Goal: Information Seeking & Learning: Learn about a topic

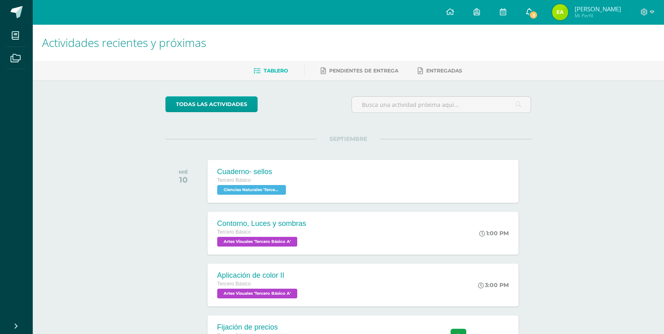
click at [542, 11] on link "3" at bounding box center [529, 12] width 26 height 24
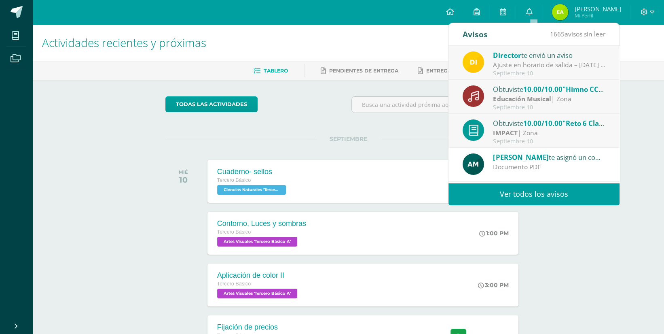
click at [534, 62] on div "Ajuste en horario de salida – [DATE] : Estimados Padres de Familia, Debido a la…" at bounding box center [549, 64] width 112 height 9
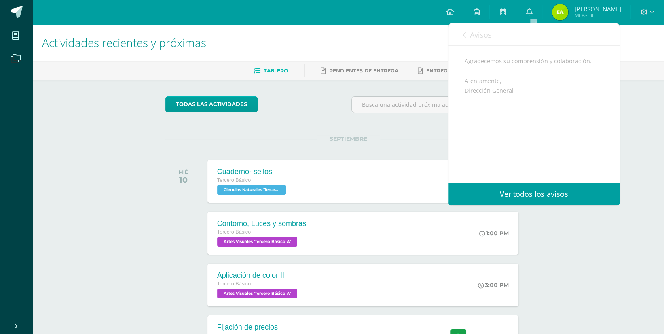
scroll to position [160, 0]
click at [471, 37] on span "Avisos" at bounding box center [481, 35] width 22 height 10
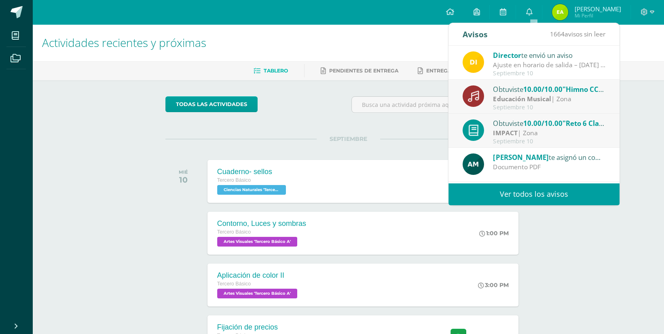
click at [563, 131] on div "IMPACT | Zona" at bounding box center [549, 132] width 112 height 9
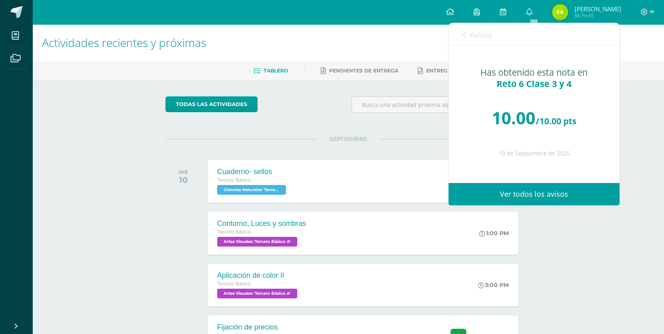
scroll to position [0, 0]
click at [470, 38] on span "Avisos" at bounding box center [481, 35] width 22 height 10
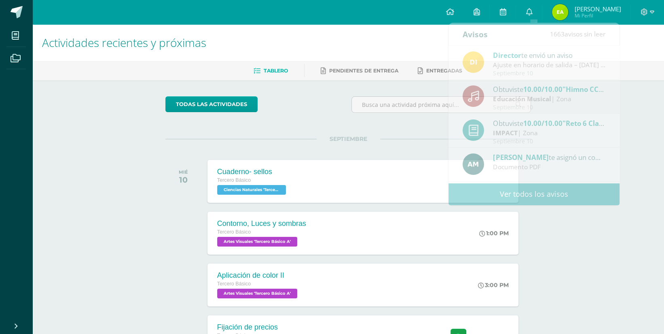
click at [571, 254] on div "Actividades recientes y próximas Tablero Pendientes de entrega Entregadas todas…" at bounding box center [347, 268] width 631 height 488
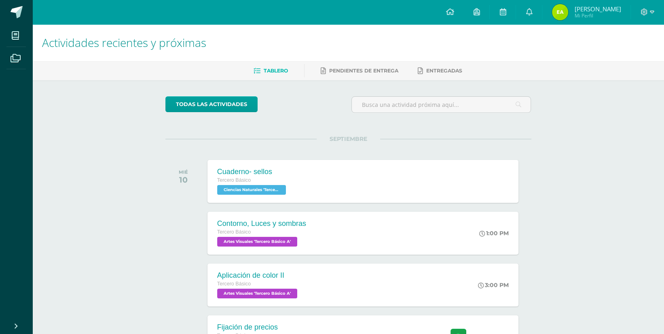
click at [547, 247] on div "todas las Actividades No tienes actividades Échale un vistazo a los demás perío…" at bounding box center [348, 296] width 398 height 432
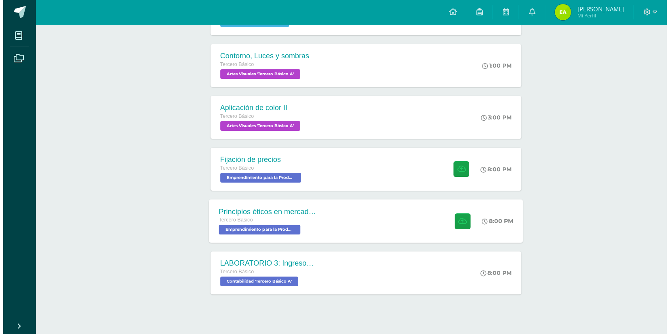
scroll to position [178, 0]
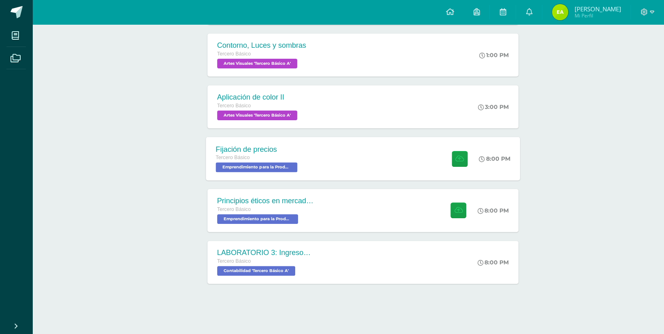
click at [276, 145] on div "Fijación de precios" at bounding box center [257, 149] width 84 height 8
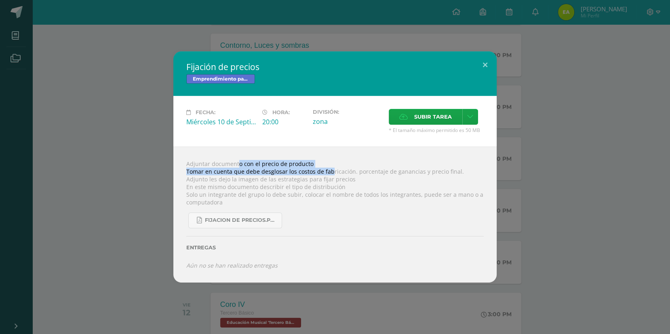
drag, startPoint x: 220, startPoint y: 161, endPoint x: 330, endPoint y: 170, distance: 110.3
click at [330, 170] on div "Adjuntar documento con el precio de producto Tomar en cuenta que debe desglosar…" at bounding box center [334, 214] width 323 height 136
click at [375, 174] on div "Adjuntar documento con el precio de producto Tomar en cuenta que debe desglosar…" at bounding box center [334, 214] width 323 height 136
click at [313, 197] on div "Adjuntar documento con el precio de producto Tomar en cuenta que debe desglosar…" at bounding box center [334, 214] width 323 height 136
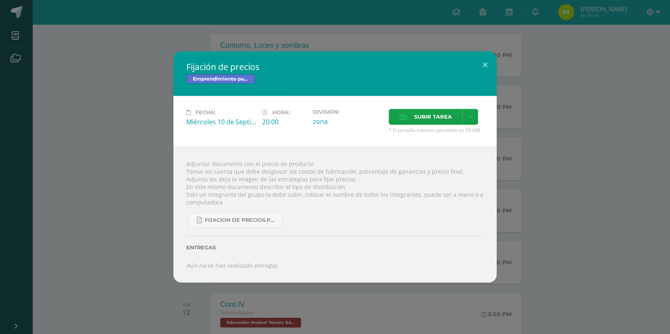
click at [336, 209] on div "fijacion de precios.pdf" at bounding box center [335, 217] width 298 height 22
click at [120, 67] on div "Fijación de precios Emprendimiento para la Productividad Fecha: [DATE] Hora: 20…" at bounding box center [335, 166] width 664 height 231
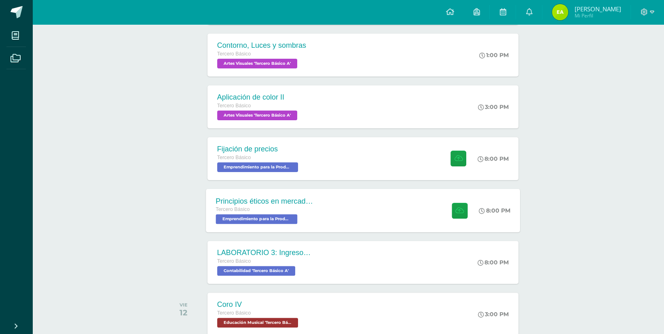
click at [330, 225] on div "Principios éticos en mercadotecnia y publicidad Tercero Básico Emprendimiento p…" at bounding box center [363, 209] width 314 height 43
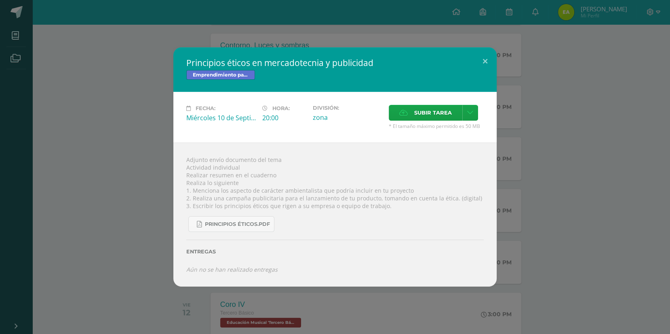
click at [225, 206] on div "Adjunto envío documento del tema Actividad individual Realizar resumen en el cu…" at bounding box center [334, 214] width 323 height 144
click at [358, 231] on div "Principios éticos.pdf" at bounding box center [335, 220] width 298 height 22
